Goal: Task Accomplishment & Management: Manage account settings

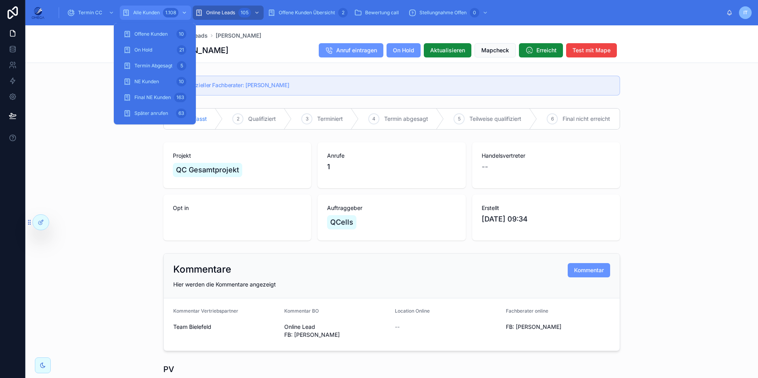
scroll to position [516, 0]
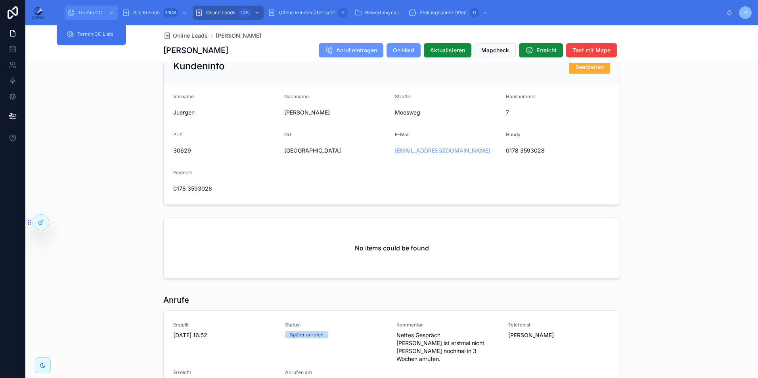
click at [87, 13] on span "Termin CC" at bounding box center [90, 13] width 24 height 6
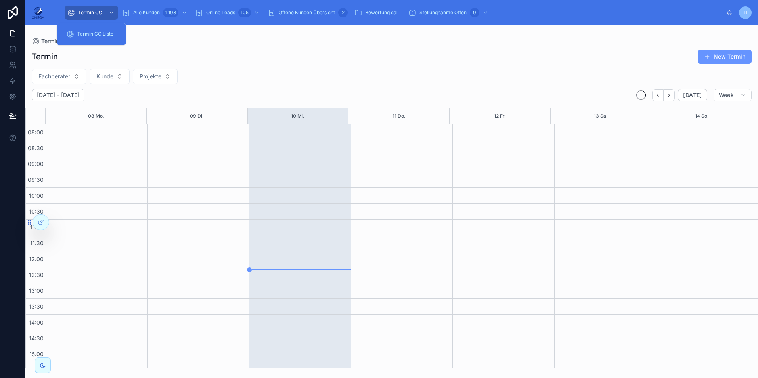
scroll to position [169, 0]
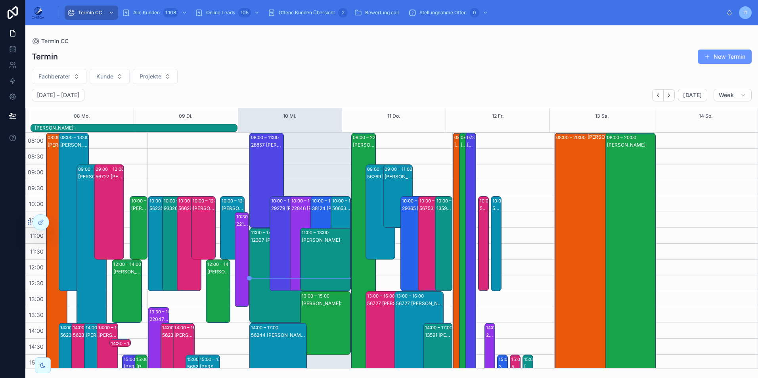
drag, startPoint x: 364, startPoint y: 96, endPoint x: 63, endPoint y: 68, distance: 301.9
click at [155, 72] on button "Projekte" at bounding box center [155, 76] width 45 height 15
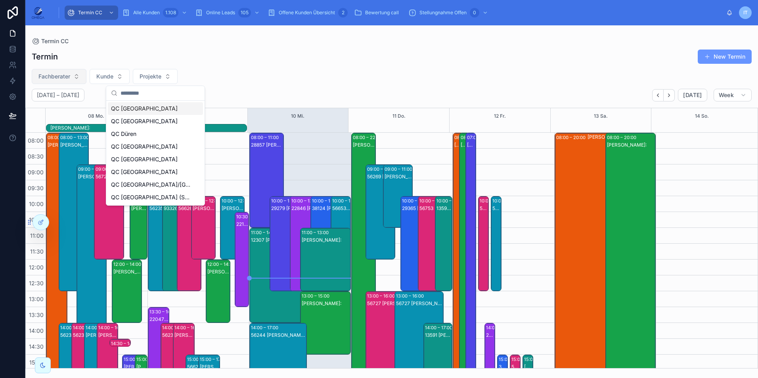
scroll to position [177, 0]
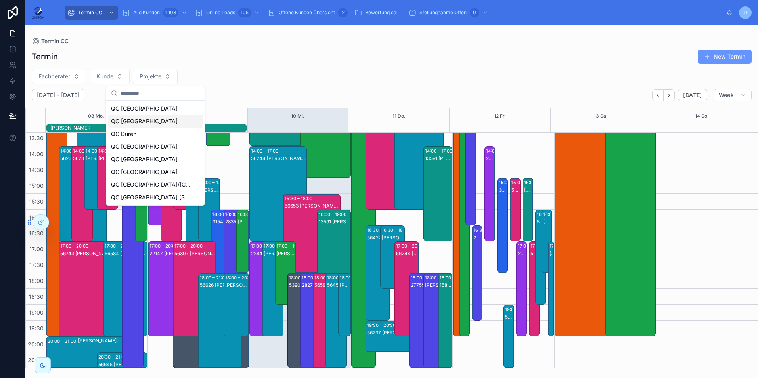
click at [156, 126] on div "QC [GEOGRAPHIC_DATA]" at bounding box center [155, 121] width 95 height 13
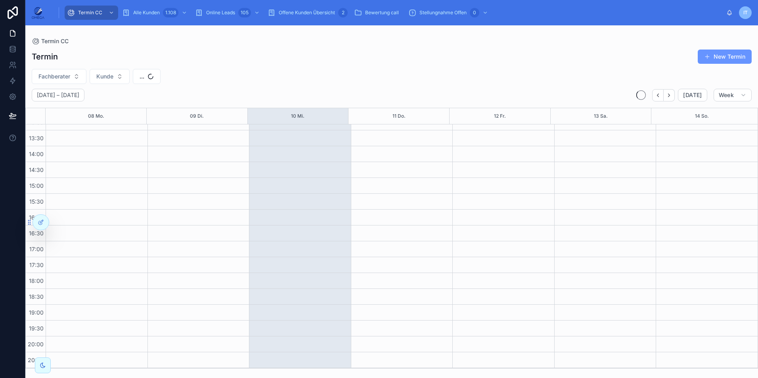
scroll to position [169, 0]
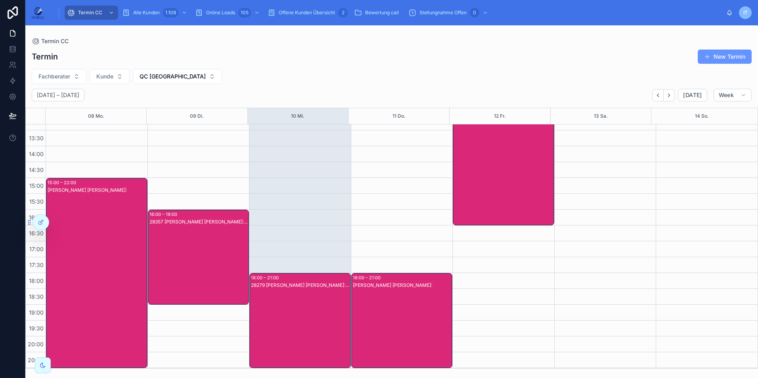
click at [310, 314] on div "28279 [PERSON_NAME] [PERSON_NAME]:[PERSON_NAME]" at bounding box center [300, 329] width 99 height 94
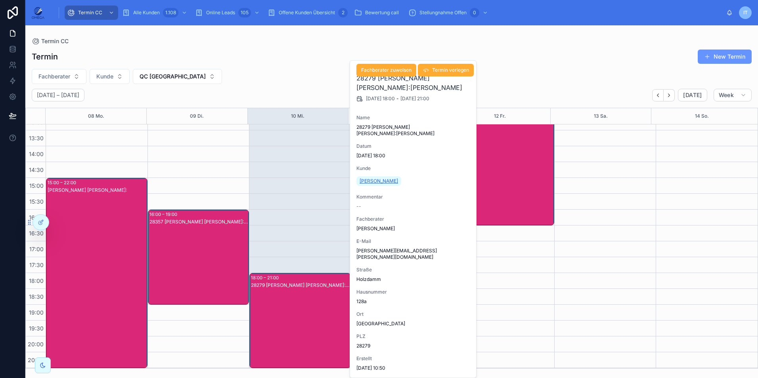
click at [383, 182] on span "[PERSON_NAME]" at bounding box center [379, 181] width 38 height 6
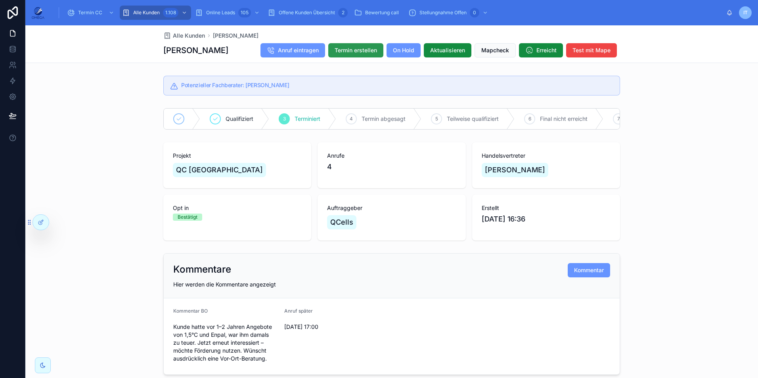
click at [357, 47] on span "Termin erstellen" at bounding box center [356, 50] width 42 height 8
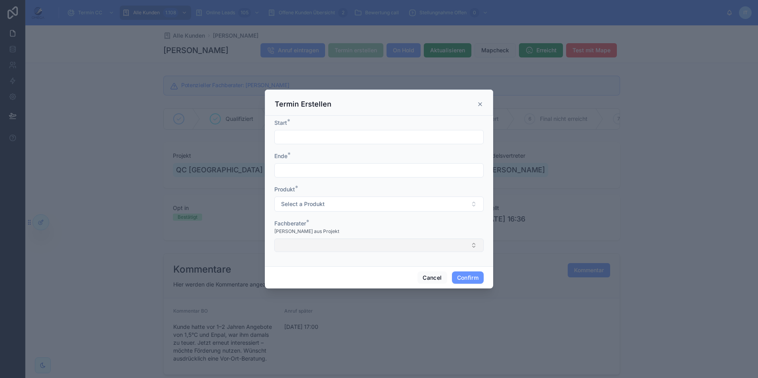
click at [340, 244] on button "Select Button" at bounding box center [378, 245] width 209 height 13
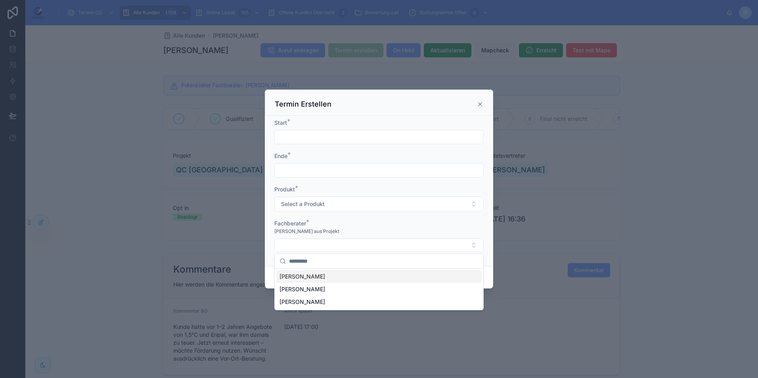
click at [481, 106] on icon at bounding box center [480, 104] width 6 height 6
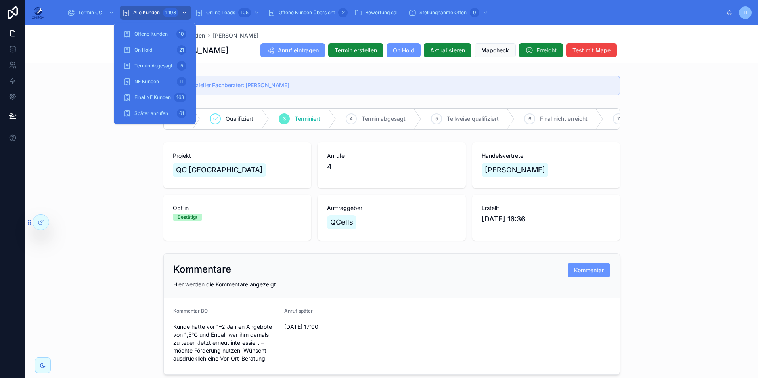
click at [158, 12] on span "Alle Kunden" at bounding box center [146, 13] width 27 height 6
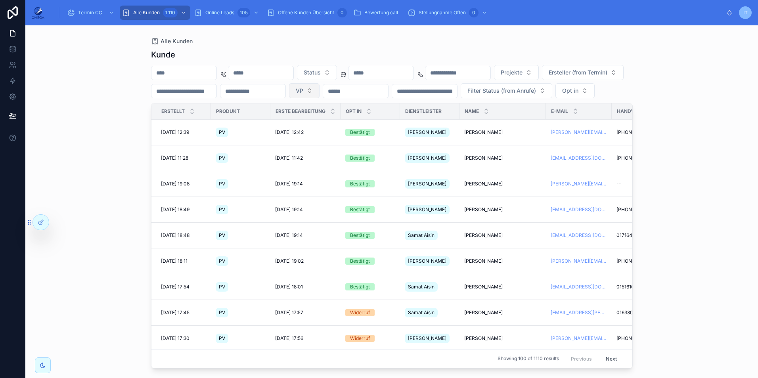
click at [320, 85] on button "VP" at bounding box center [304, 90] width 31 height 15
type input "***"
click at [419, 124] on span "[PERSON_NAME]" at bounding box center [409, 123] width 46 height 8
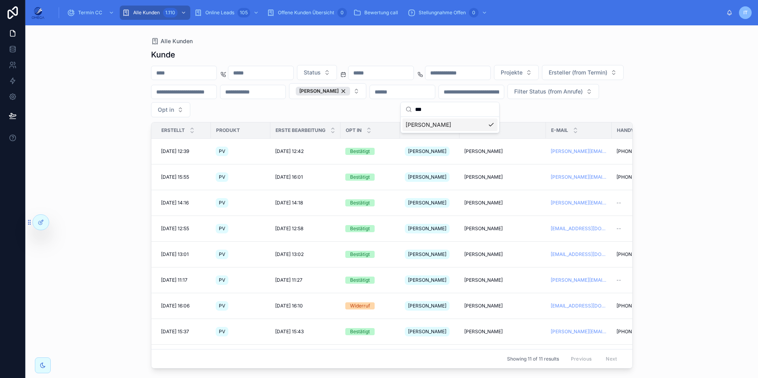
click at [675, 176] on div "Alle Kunden [PERSON_NAME] Status Projekte Ersteller (from Termin) [PERSON_NAME]…" at bounding box center [391, 201] width 733 height 353
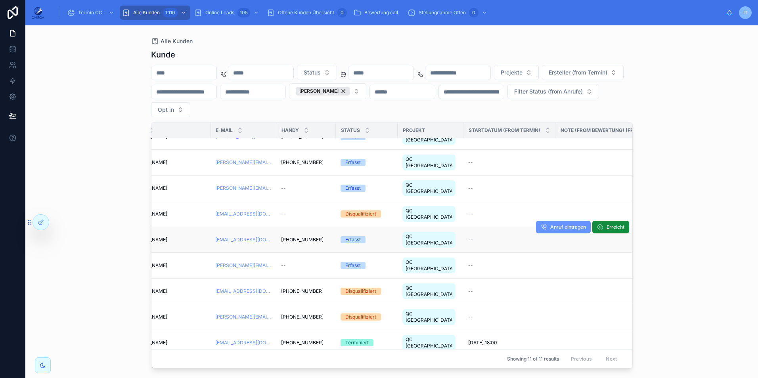
scroll to position [0, 336]
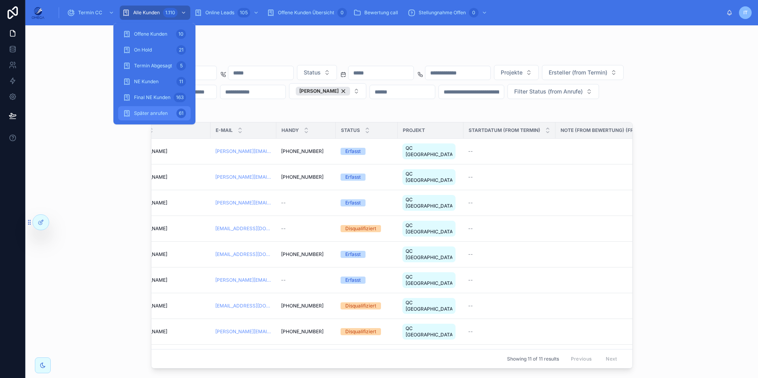
click at [156, 109] on div "Später anrufen 61" at bounding box center [154, 113] width 63 height 13
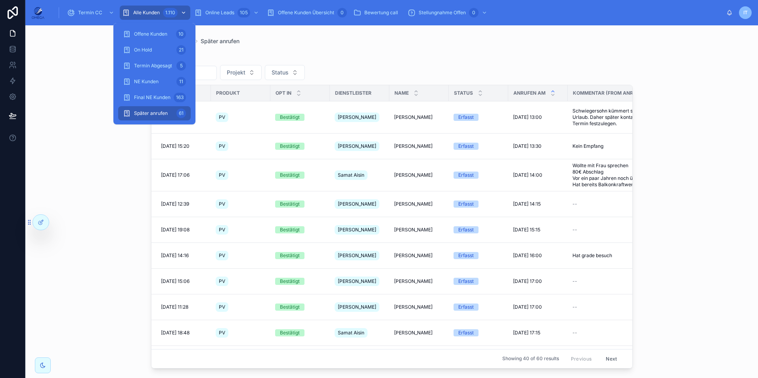
click at [165, 15] on div "1.110" at bounding box center [170, 13] width 15 height 10
